Goal: Task Accomplishment & Management: Manage account settings

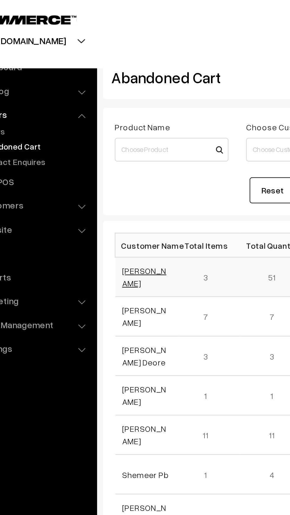
click at [99, 136] on link "Tejashree Patil" at bounding box center [104, 139] width 22 height 11
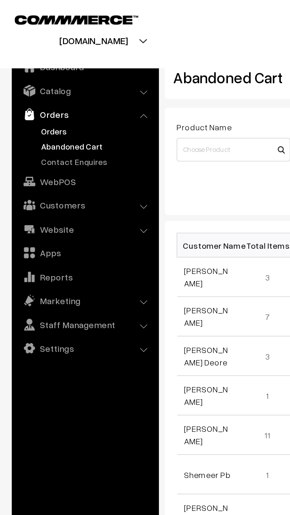
click at [34, 65] on link "Orders" at bounding box center [48, 66] width 59 height 6
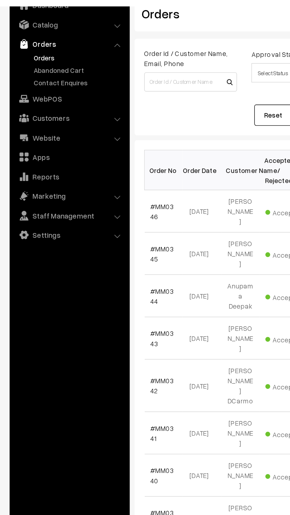
click at [47, 68] on link "Orders" at bounding box center [48, 66] width 59 height 6
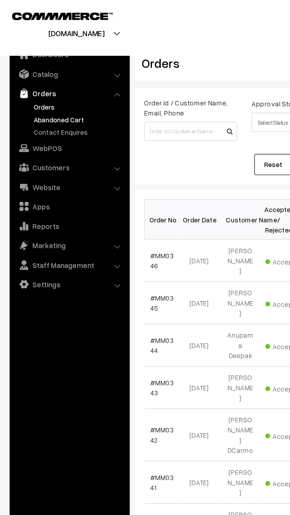
click at [39, 74] on link "Abandoned Cart" at bounding box center [48, 73] width 59 height 6
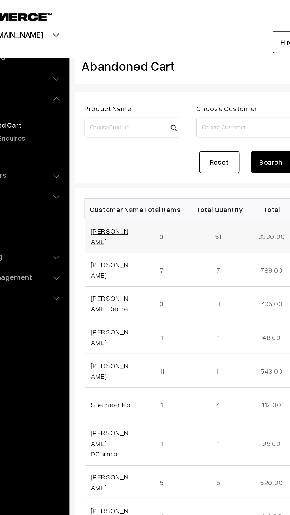
click at [105, 138] on link "[PERSON_NAME]" at bounding box center [104, 139] width 22 height 11
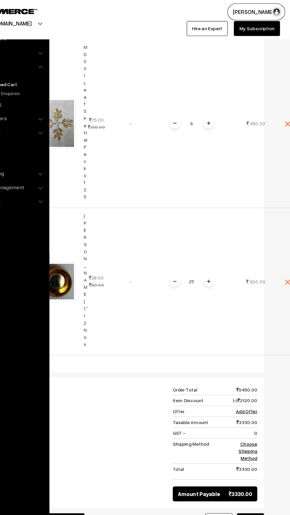
scroll to position [386, 0]
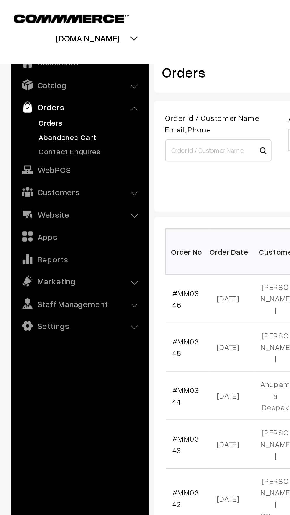
click at [40, 75] on link "Abandoned Cart" at bounding box center [48, 73] width 59 height 6
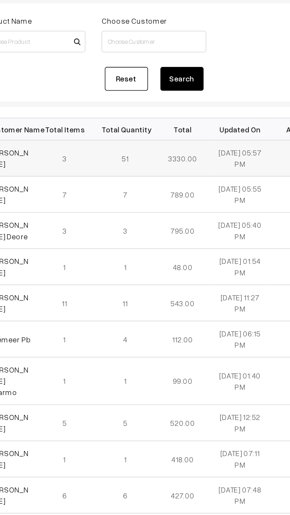
click at [204, 139] on td "3330.00" at bounding box center [200, 139] width 32 height 20
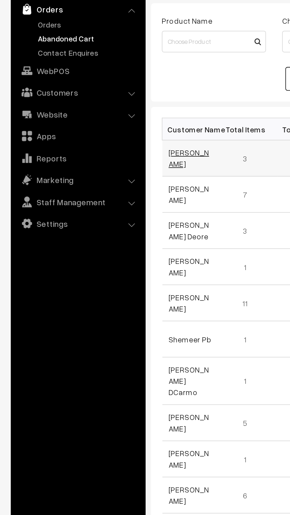
click at [100, 137] on link "[PERSON_NAME]" at bounding box center [104, 139] width 22 height 11
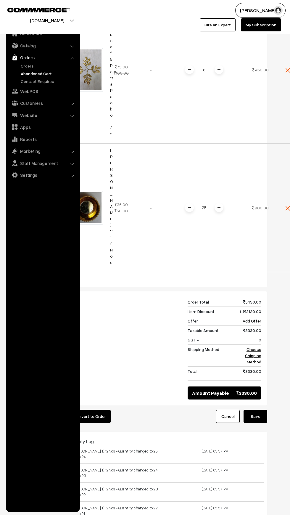
scroll to position [437, 0]
